Goal: Task Accomplishment & Management: Use online tool/utility

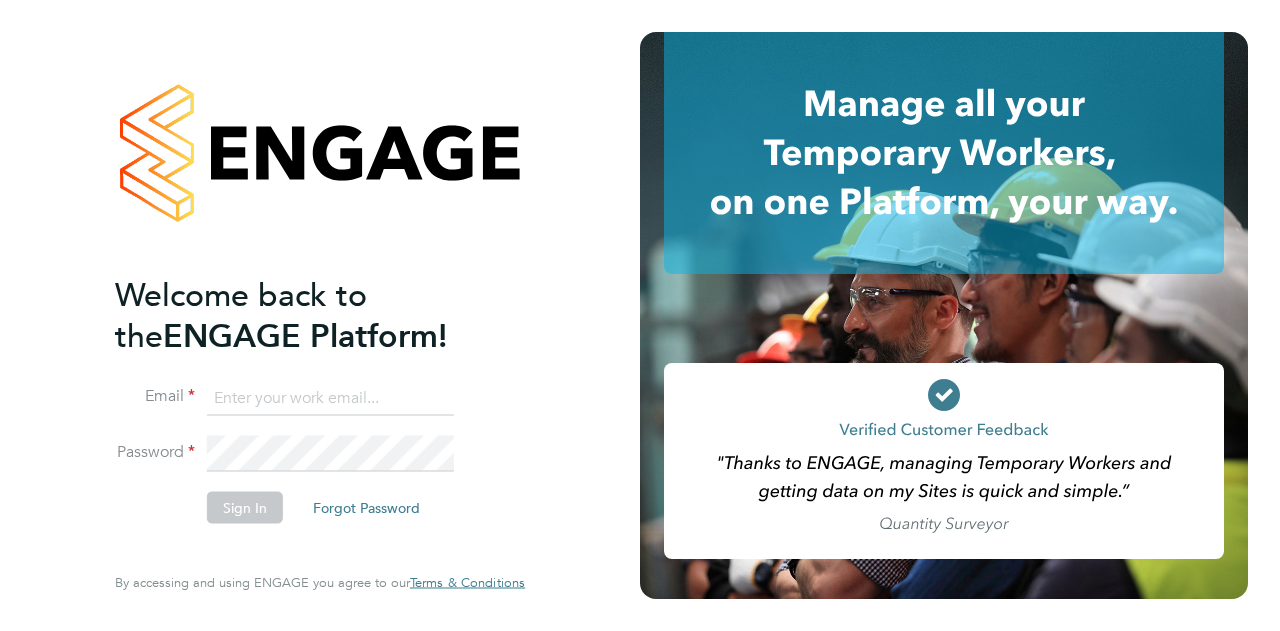
click at [280, 398] on input at bounding box center [330, 398] width 247 height 36
type input "[PERSON_NAME][EMAIL_ADDRESS][PERSON_NAME][DOMAIN_NAME]"
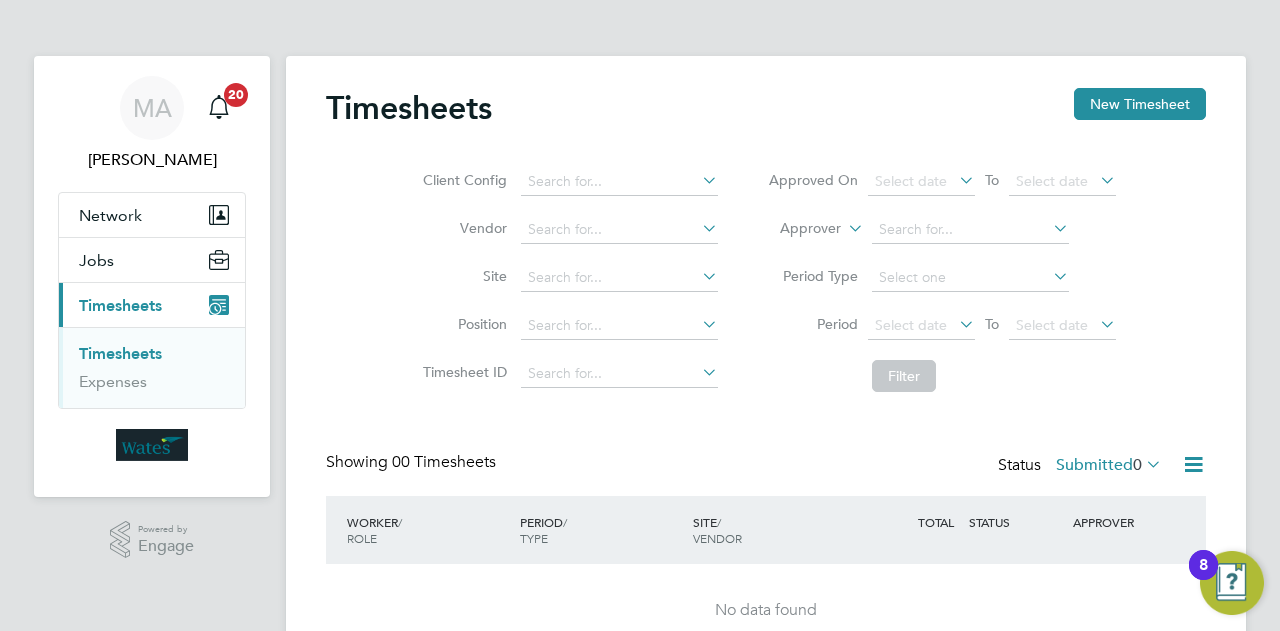
scroll to position [97, 0]
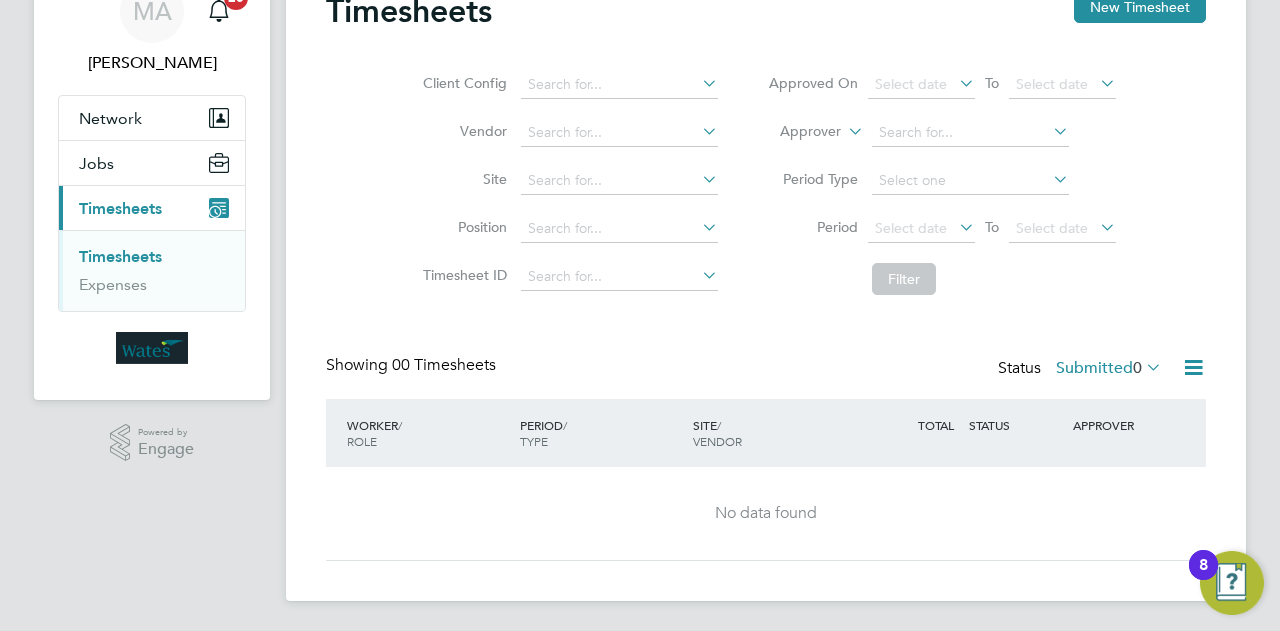
click at [122, 249] on link "Timesheets" at bounding box center [120, 256] width 83 height 19
click at [125, 285] on link "Expenses" at bounding box center [113, 284] width 68 height 19
